Goal: Transaction & Acquisition: Book appointment/travel/reservation

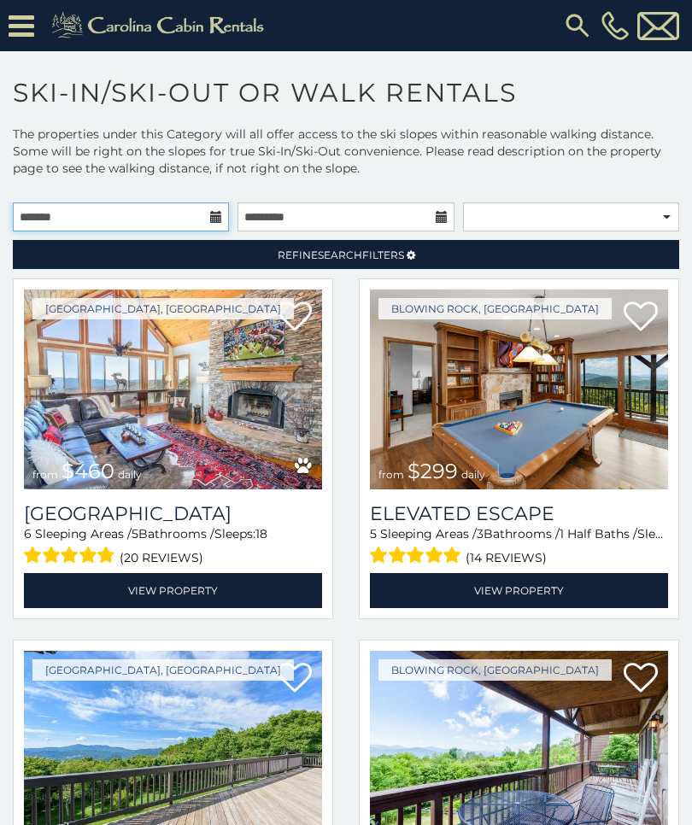
click at [118, 221] on input "text" at bounding box center [121, 216] width 216 height 29
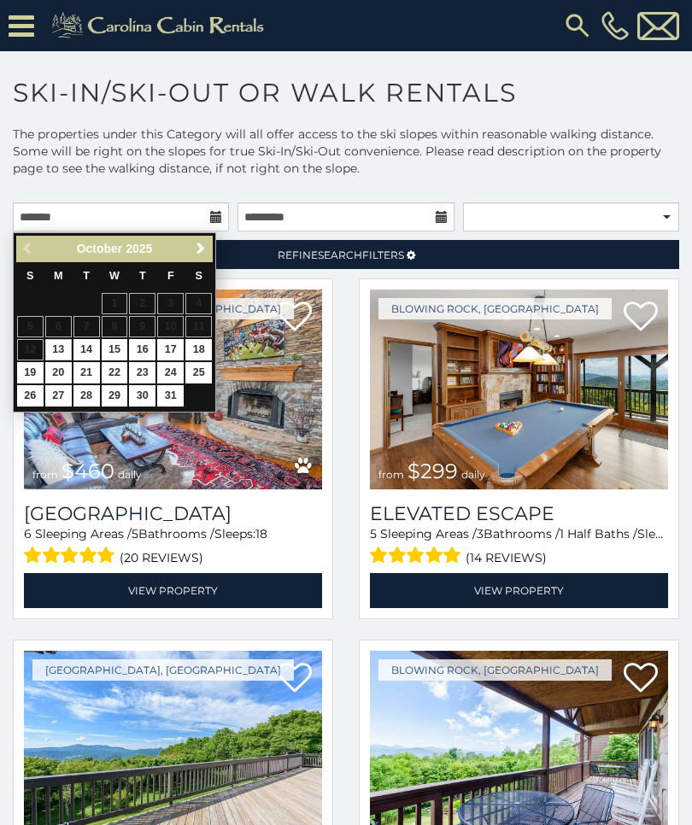
click at [207, 256] on link "Next" at bounding box center [200, 248] width 21 height 21
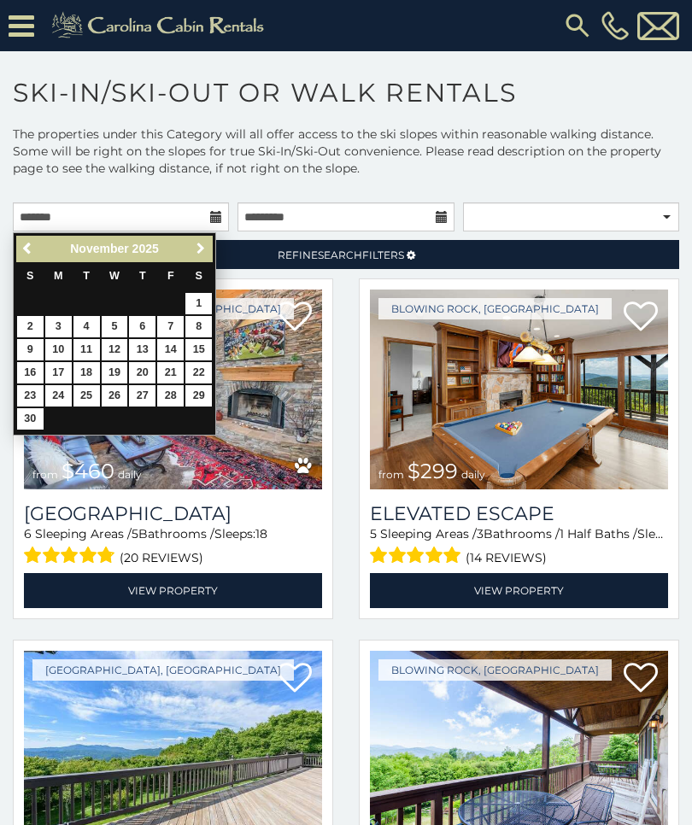
click at [199, 247] on span "Next" at bounding box center [201, 249] width 14 height 14
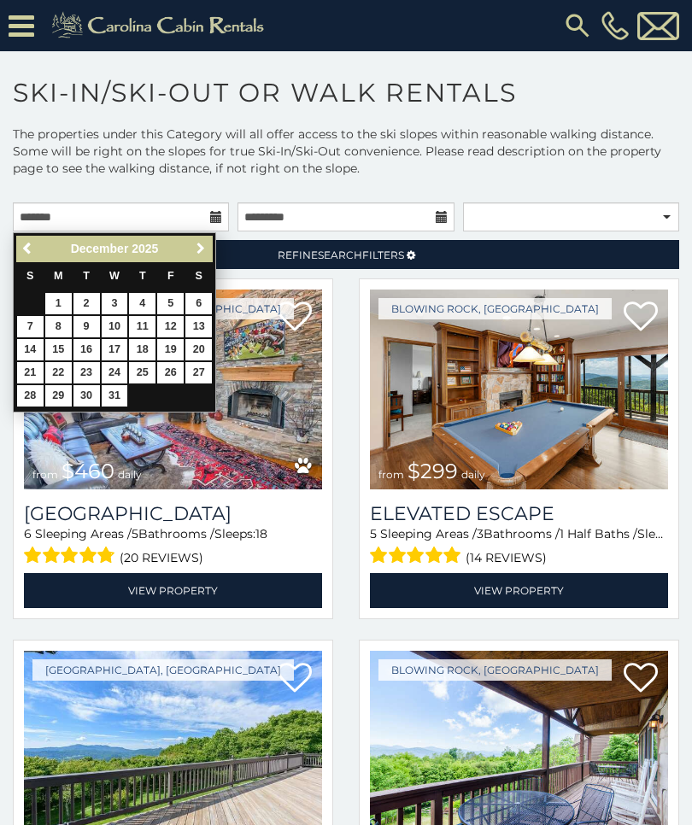
click at [207, 252] on link "Next" at bounding box center [200, 248] width 21 height 21
click at [211, 252] on link "Next" at bounding box center [200, 248] width 21 height 21
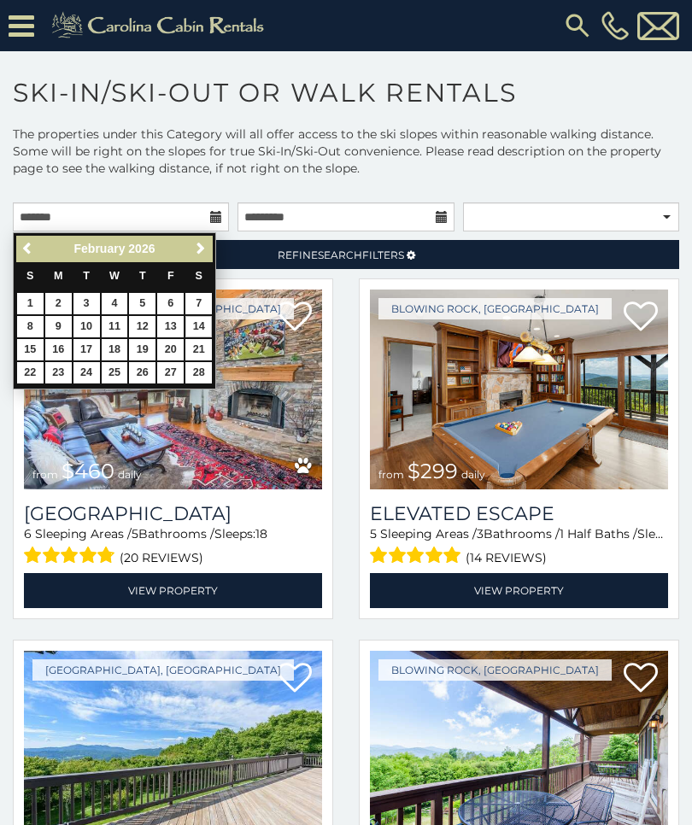
click at [206, 326] on link "14" at bounding box center [198, 326] width 26 height 21
type input "**********"
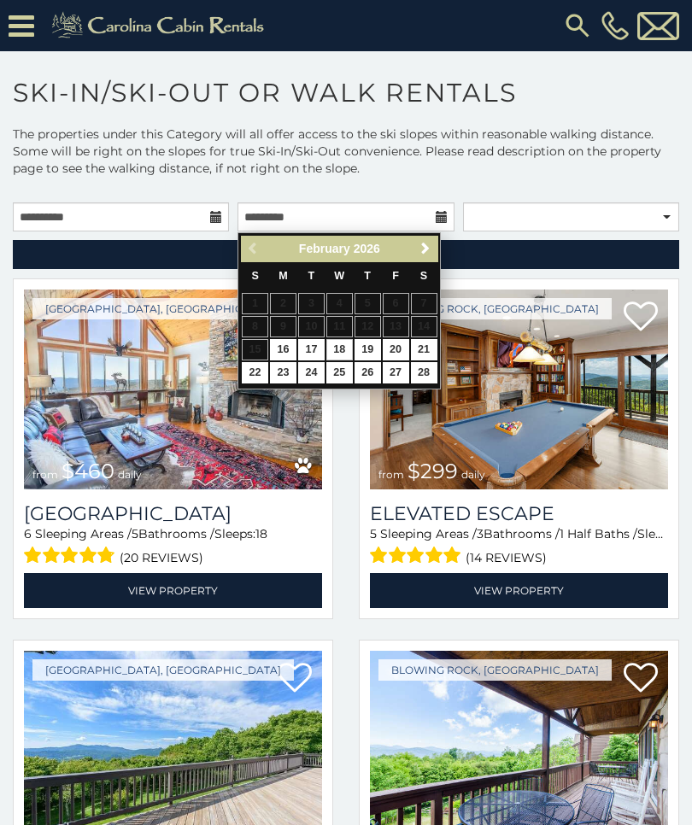
click at [340, 344] on link "18" at bounding box center [339, 349] width 26 height 21
type input "**********"
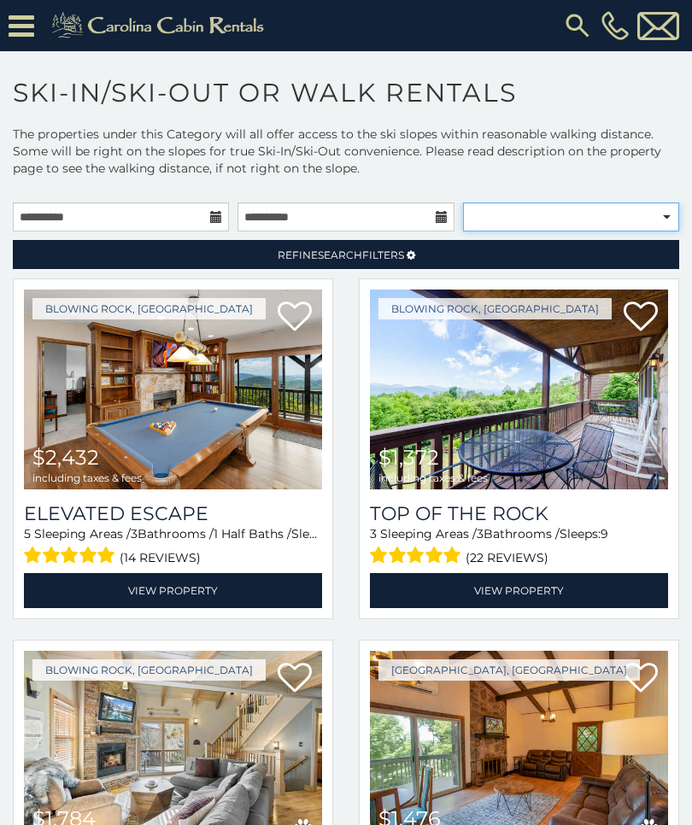
click at [504, 228] on select "**********" at bounding box center [571, 216] width 216 height 29
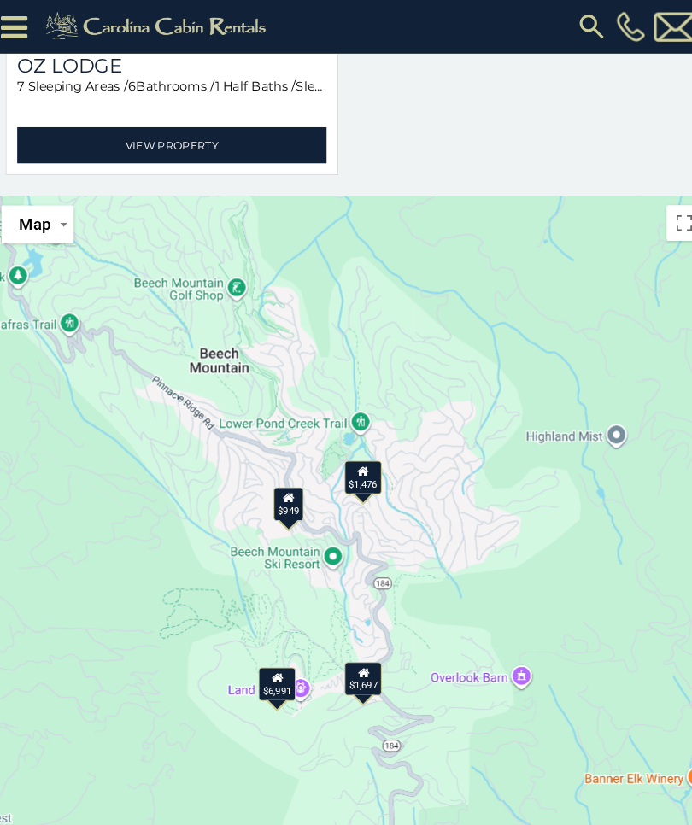
scroll to position [699, 0]
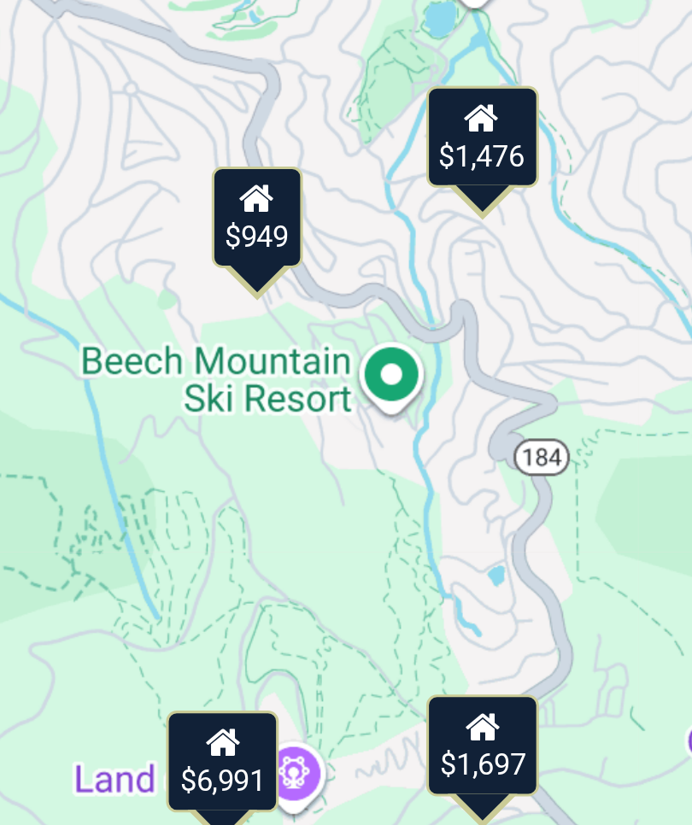
click at [237, 468] on div "$949" at bounding box center [251, 484] width 29 height 32
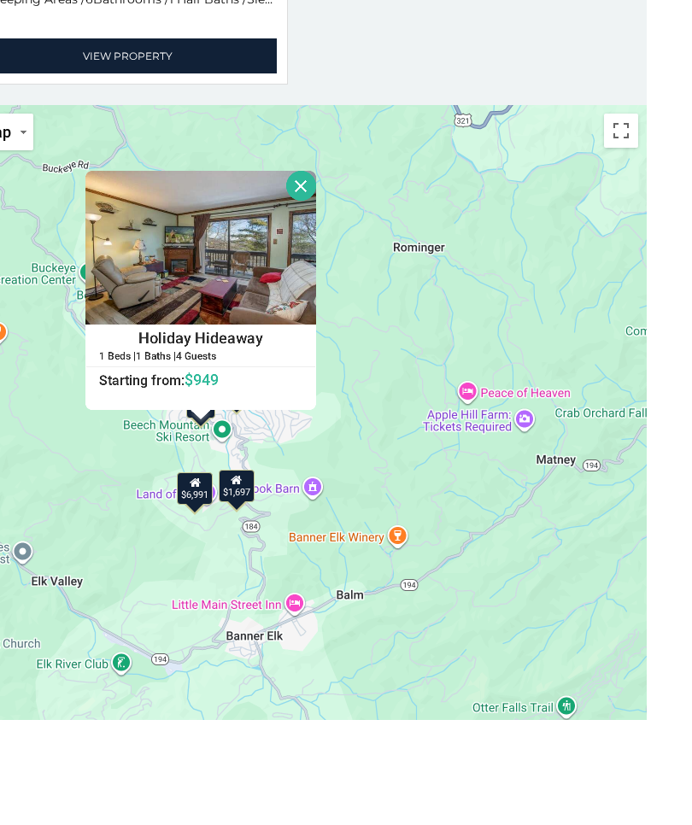
scroll to position [693, 0]
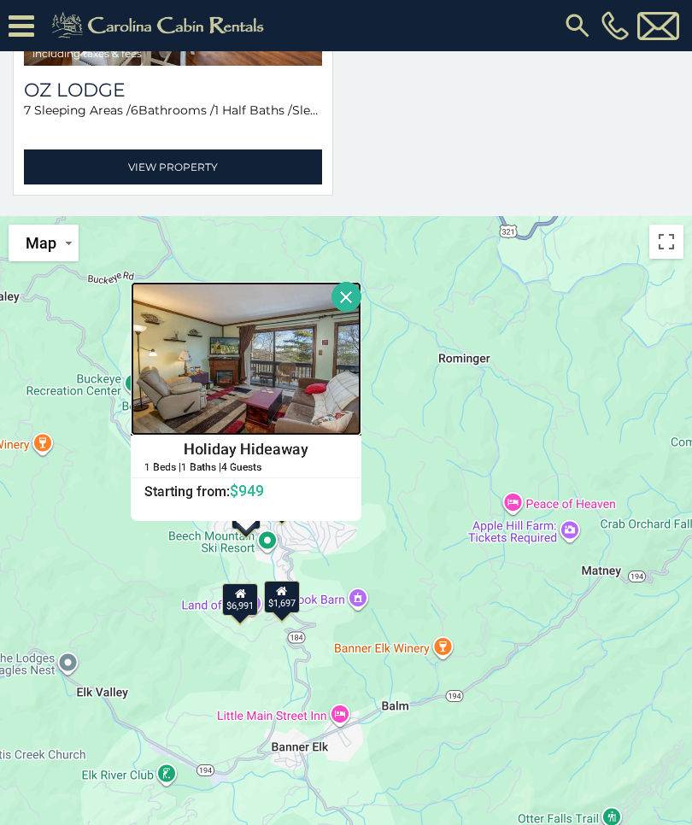
click at [131, 383] on img at bounding box center [246, 359] width 231 height 154
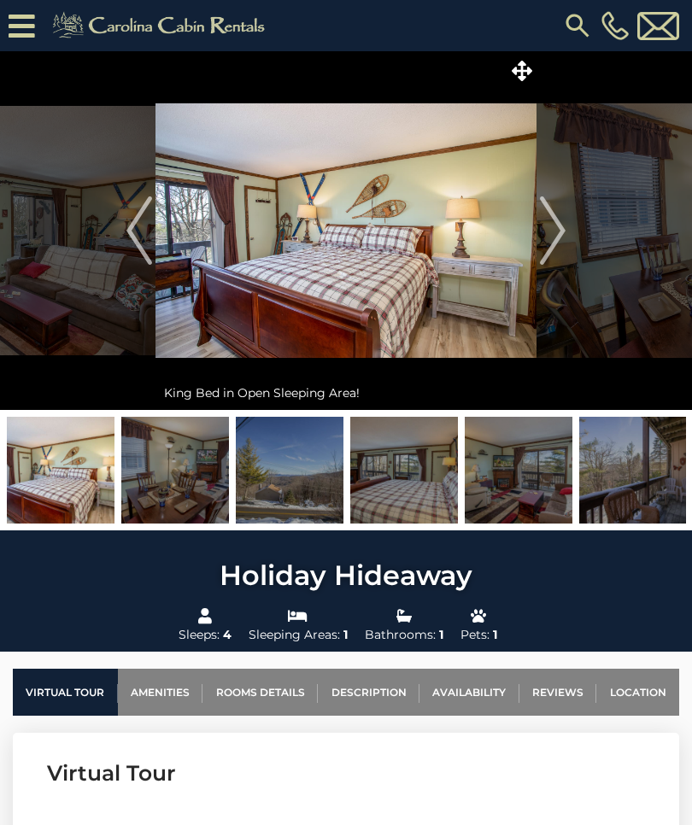
click at [273, 463] on img at bounding box center [290, 470] width 108 height 107
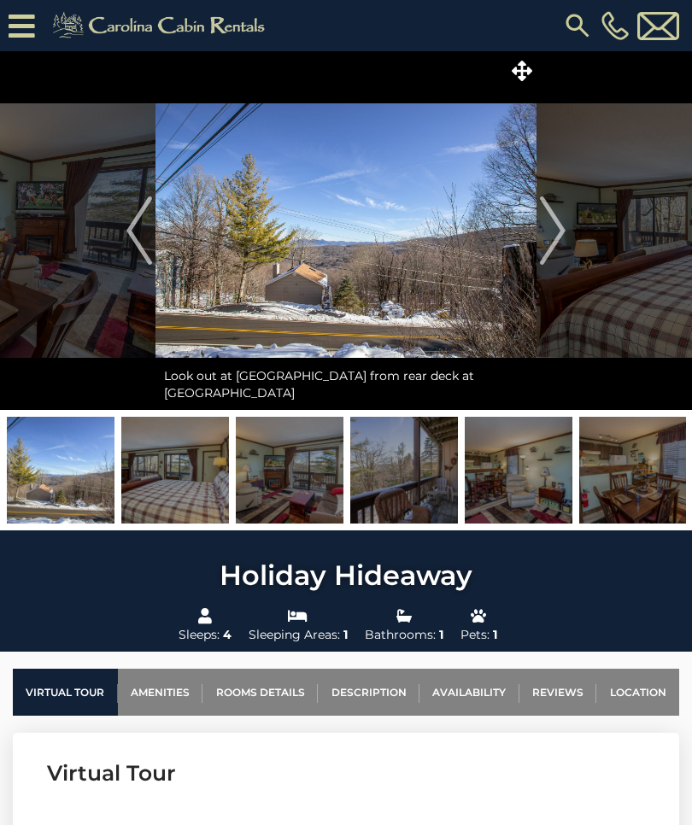
click at [217, 470] on img at bounding box center [175, 470] width 108 height 107
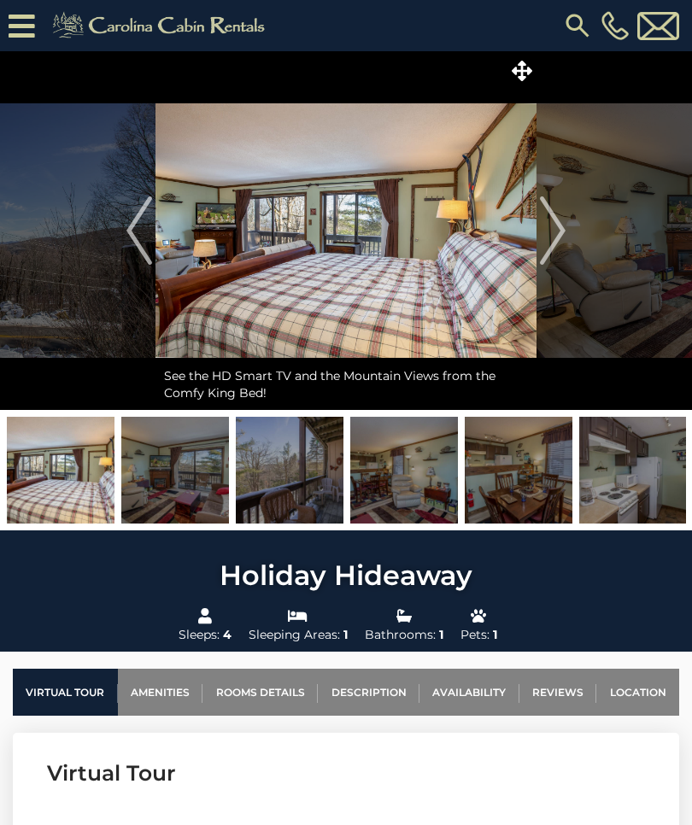
click at [196, 468] on img at bounding box center [175, 470] width 108 height 107
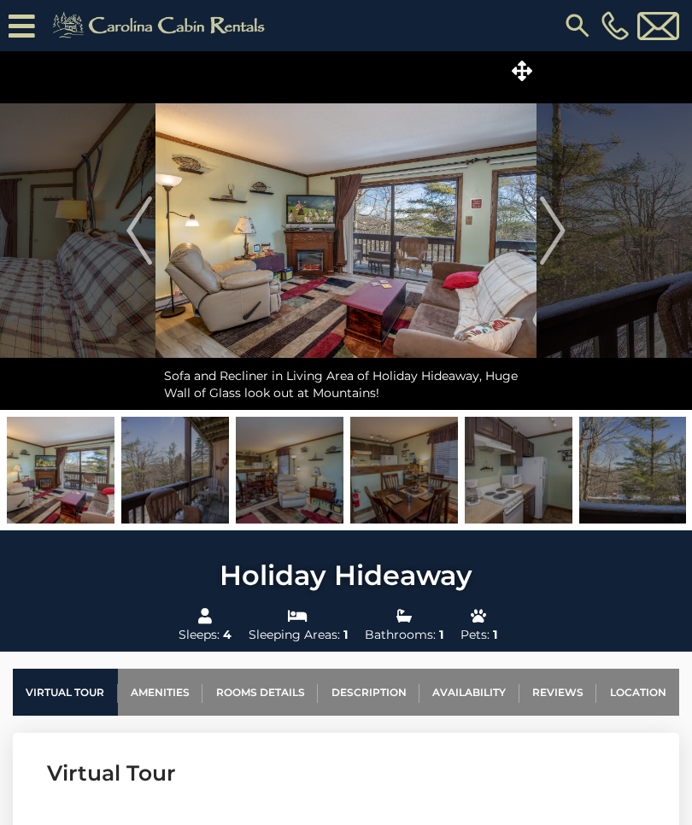
click at [222, 479] on img at bounding box center [175, 470] width 108 height 107
